Goal: Information Seeking & Learning: Check status

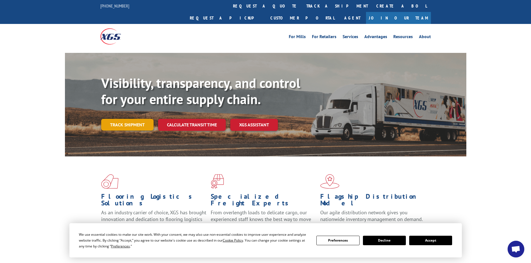
click at [141, 119] on link "Track shipment" at bounding box center [127, 125] width 52 height 12
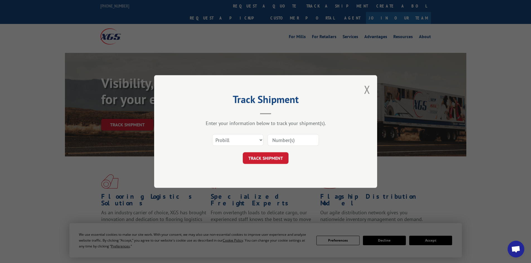
click at [252, 134] on div "Select category... Probill BOL PO" at bounding box center [237, 140] width 51 height 13
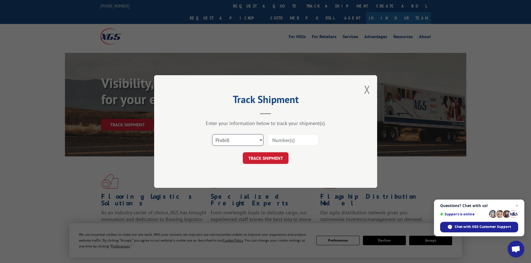
click at [252, 140] on select "Select category... Probill BOL PO" at bounding box center [237, 140] width 51 height 12
select select "po"
click at [212, 134] on select "Select category... Probill BOL PO" at bounding box center [237, 140] width 51 height 12
click at [285, 140] on input at bounding box center [292, 140] width 51 height 12
paste input "83507694"
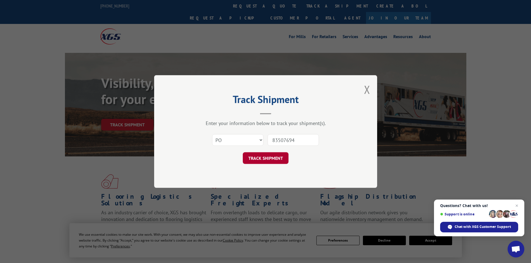
type input "83507694"
click at [264, 155] on button "TRACK SHIPMENT" at bounding box center [266, 158] width 46 height 12
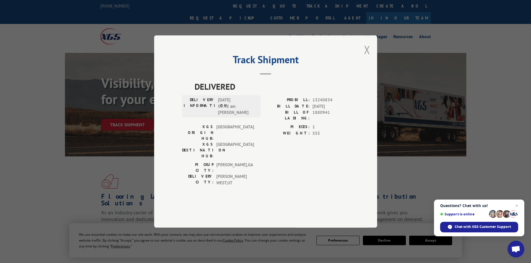
click at [364, 57] on button "Close modal" at bounding box center [367, 49] width 6 height 15
